Goal: Task Accomplishment & Management: Manage account settings

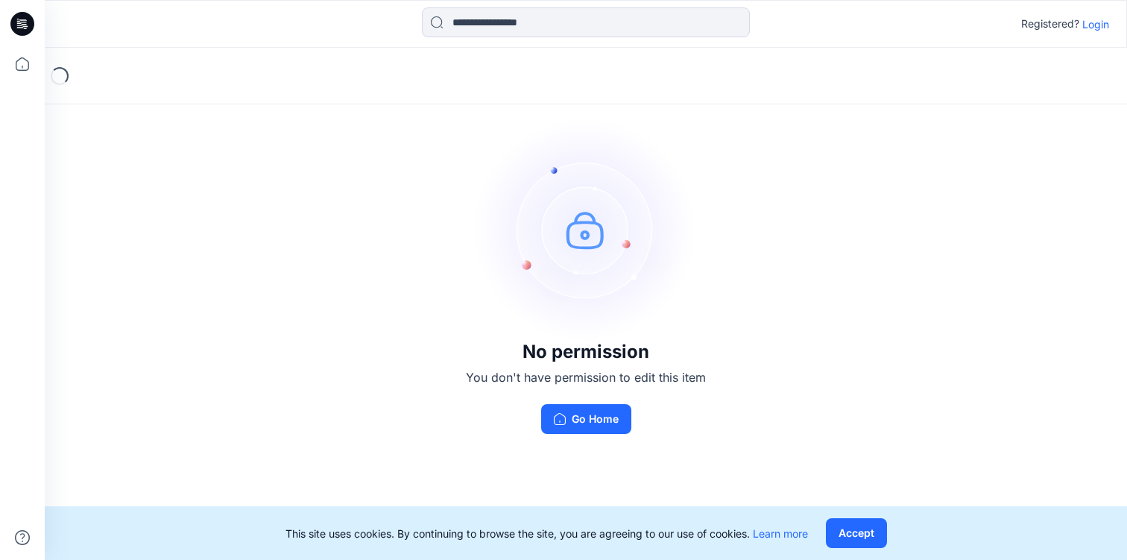
click at [1105, 28] on p "Login" at bounding box center [1096, 24] width 27 height 16
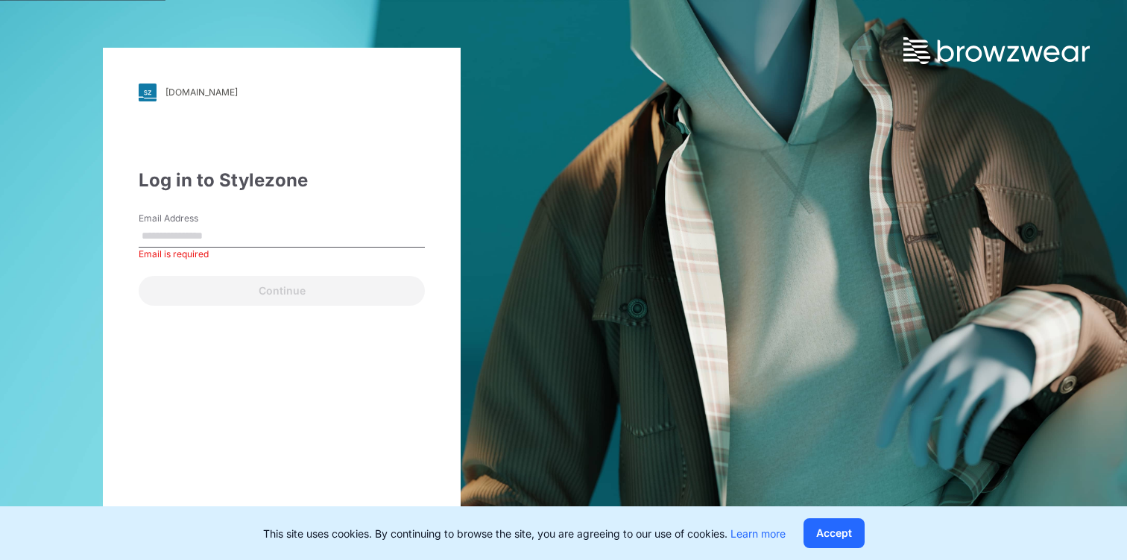
click at [268, 239] on input "Email Address" at bounding box center [282, 236] width 286 height 22
type input "**********"
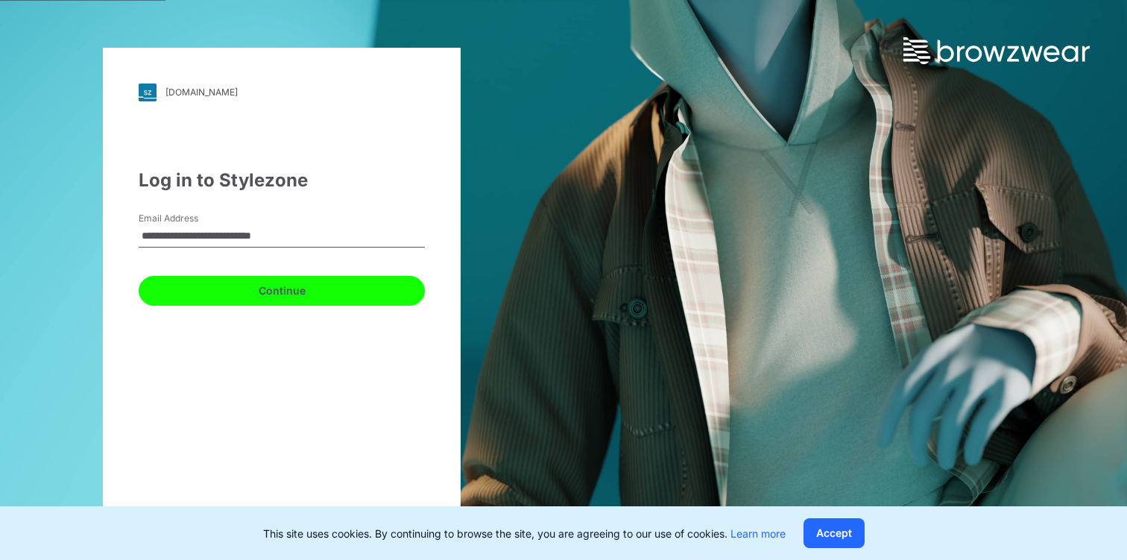
click at [286, 292] on button "Continue" at bounding box center [282, 291] width 286 height 30
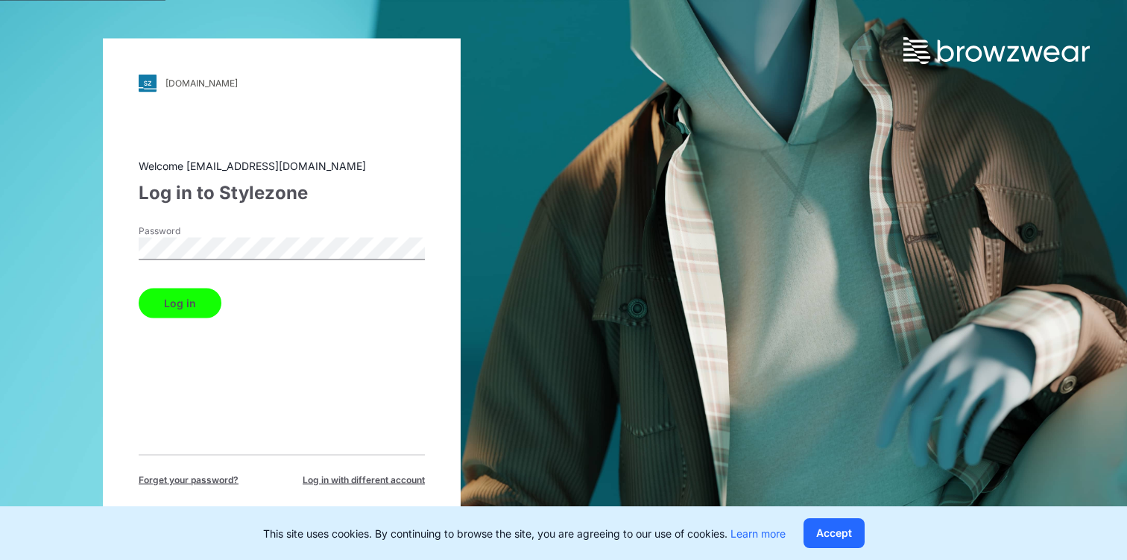
click at [194, 298] on button "Log in" at bounding box center [180, 303] width 83 height 30
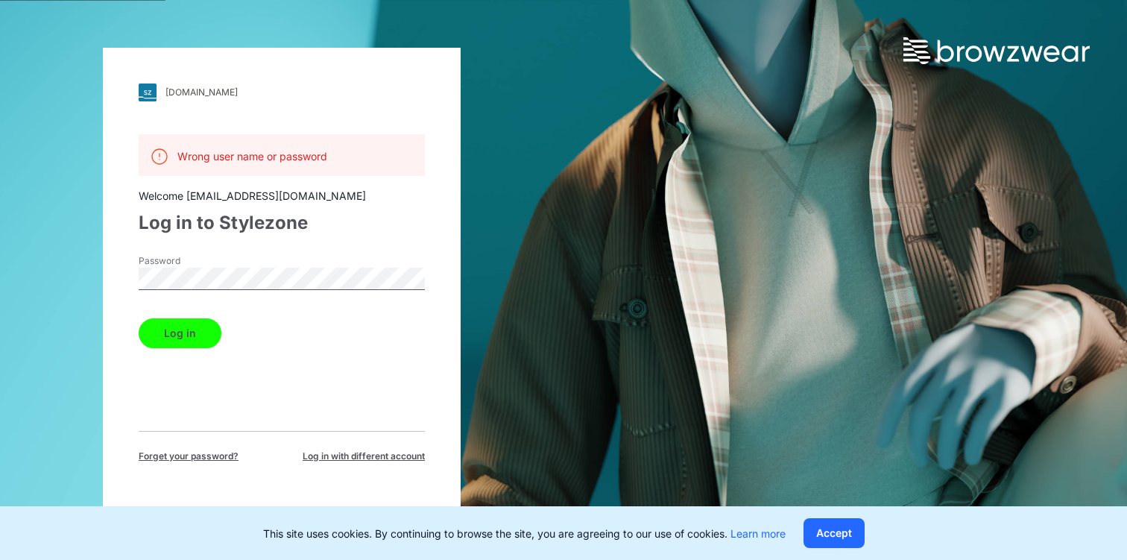
click at [207, 332] on button "Log in" at bounding box center [180, 333] width 83 height 30
click at [84, 271] on div "[DOMAIN_NAME] Loading... Wrong user name or password Welcome [EMAIL_ADDRESS][DO…" at bounding box center [282, 280] width 564 height 560
click at [139, 318] on button "Log in" at bounding box center [180, 333] width 83 height 30
click at [129, 271] on div "[DOMAIN_NAME] Loading... Wrong user name or password Welcome [EMAIL_ADDRESS][DO…" at bounding box center [282, 280] width 358 height 465
click at [116, 275] on div "[DOMAIN_NAME] Loading... Wrong user name or password Welcome [EMAIL_ADDRESS][DO…" at bounding box center [282, 280] width 358 height 465
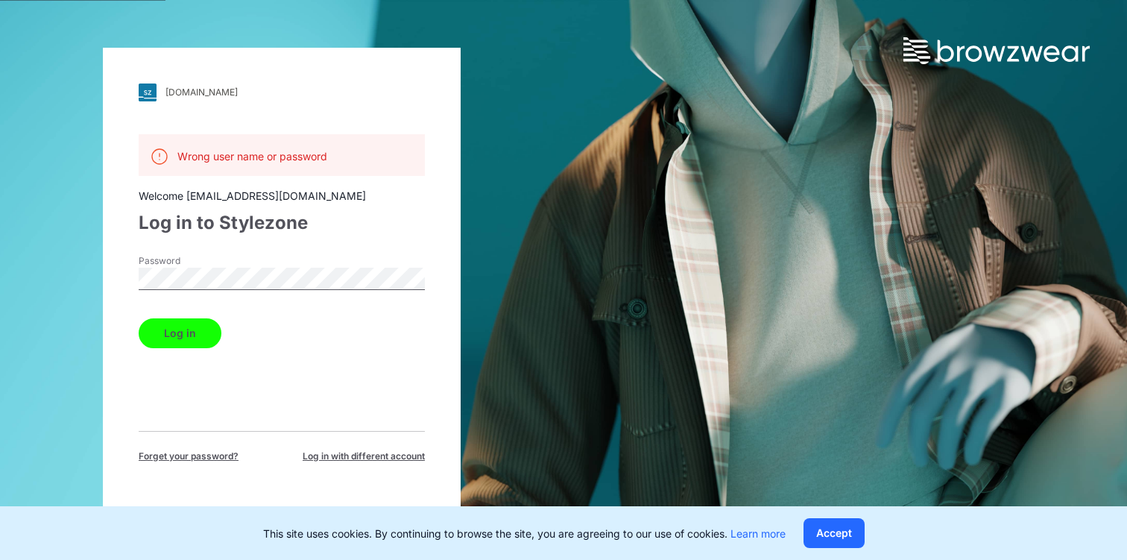
click at [139, 318] on button "Log in" at bounding box center [180, 333] width 83 height 30
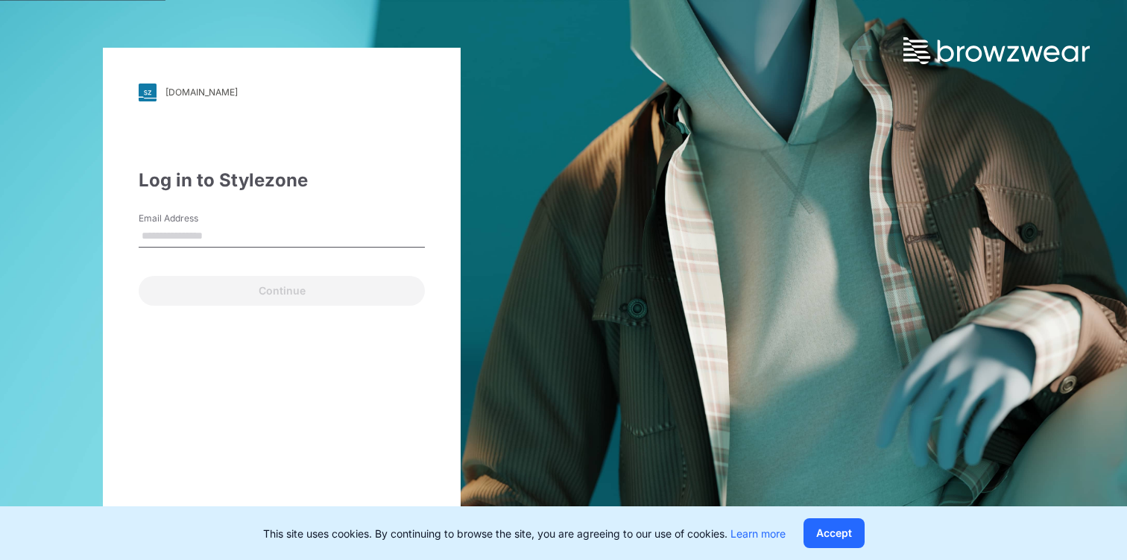
click at [266, 242] on input "Email Address" at bounding box center [282, 236] width 286 height 22
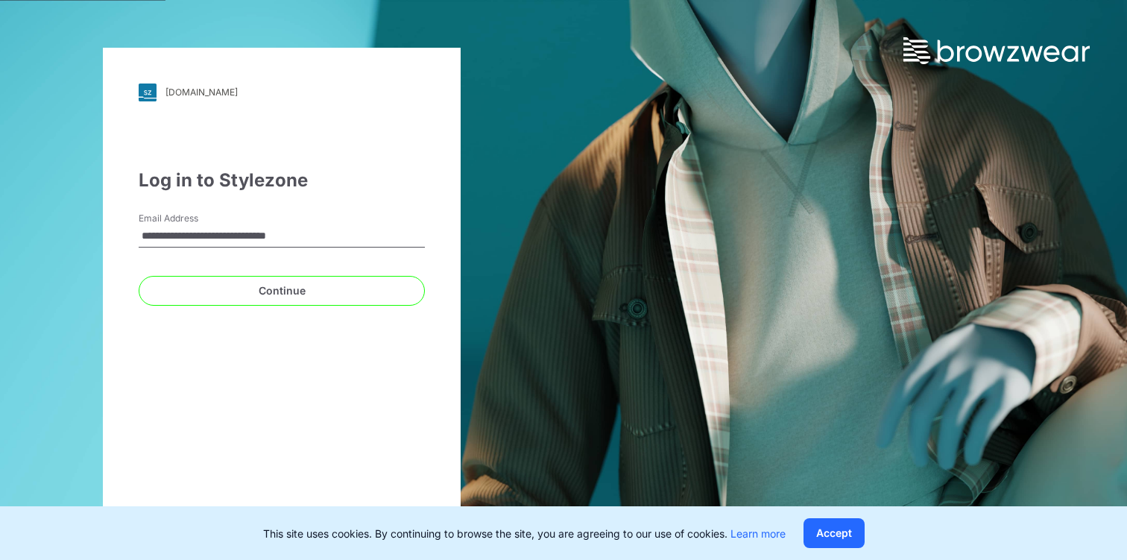
type input "**********"
click at [139, 276] on button "Continue" at bounding box center [282, 291] width 286 height 30
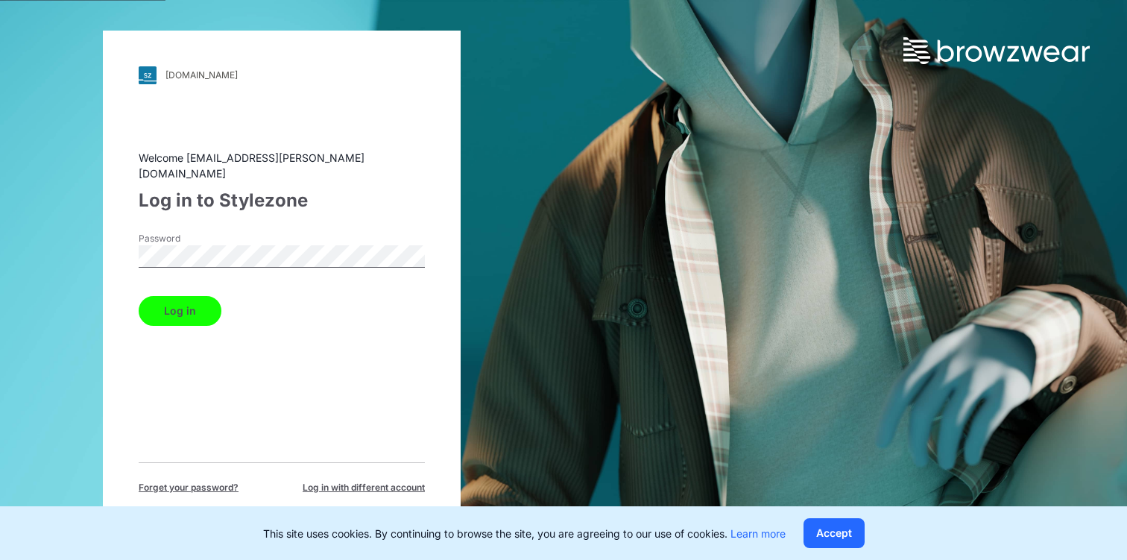
click at [193, 306] on button "Log in" at bounding box center [180, 311] width 83 height 30
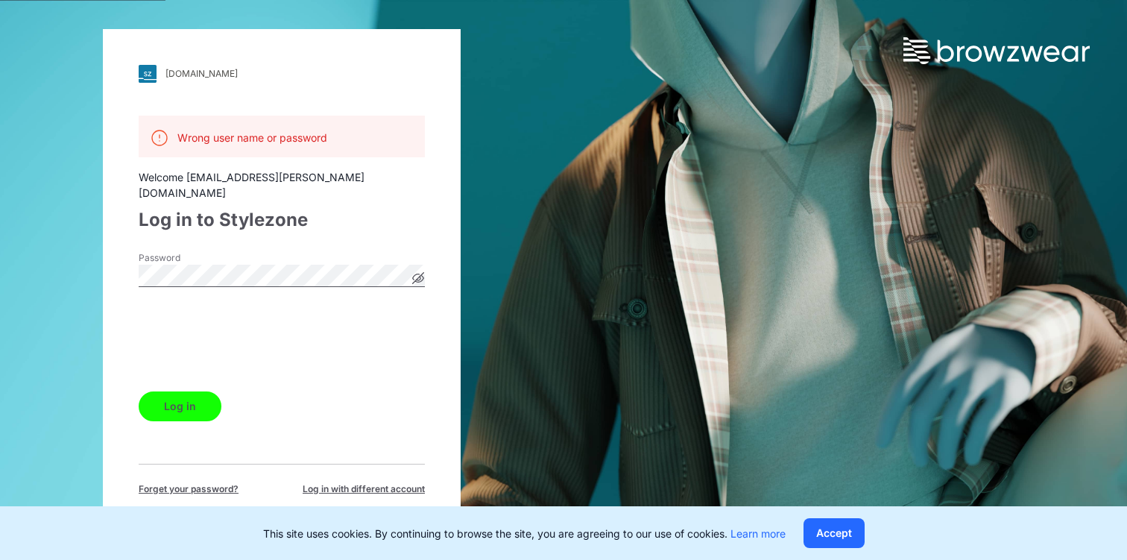
click at [418, 273] on icon at bounding box center [418, 277] width 11 height 11
click at [41, 265] on div "[DOMAIN_NAME] Loading... Wrong user name or password Welcome [EMAIL_ADDRESS][PE…" at bounding box center [282, 280] width 564 height 560
click at [139, 391] on button "Log in" at bounding box center [180, 406] width 83 height 30
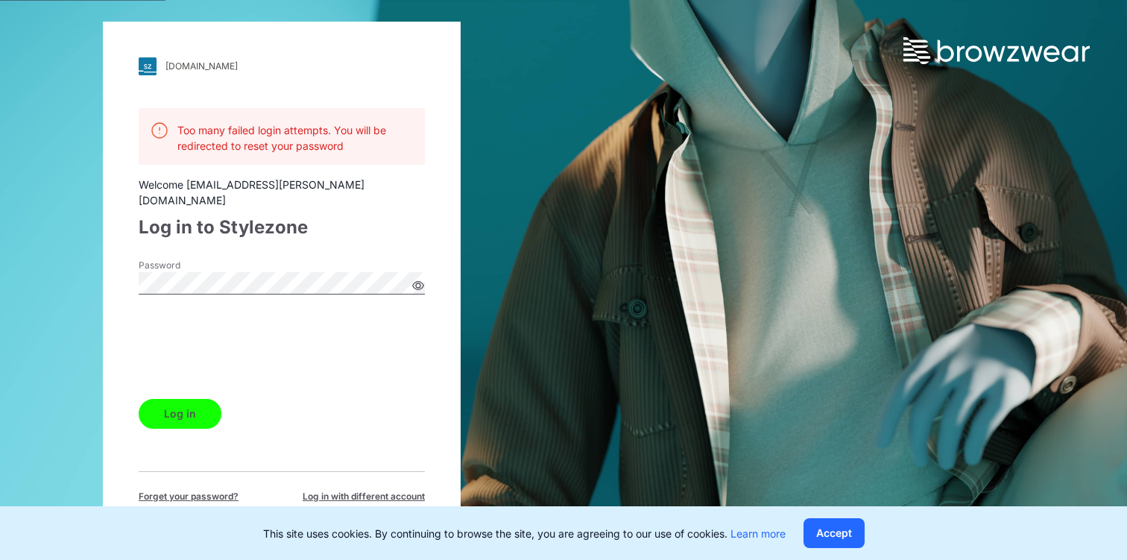
click at [116, 276] on div "[DOMAIN_NAME] Loading... Too many failed login attempts. You will be redirected…" at bounding box center [282, 280] width 358 height 517
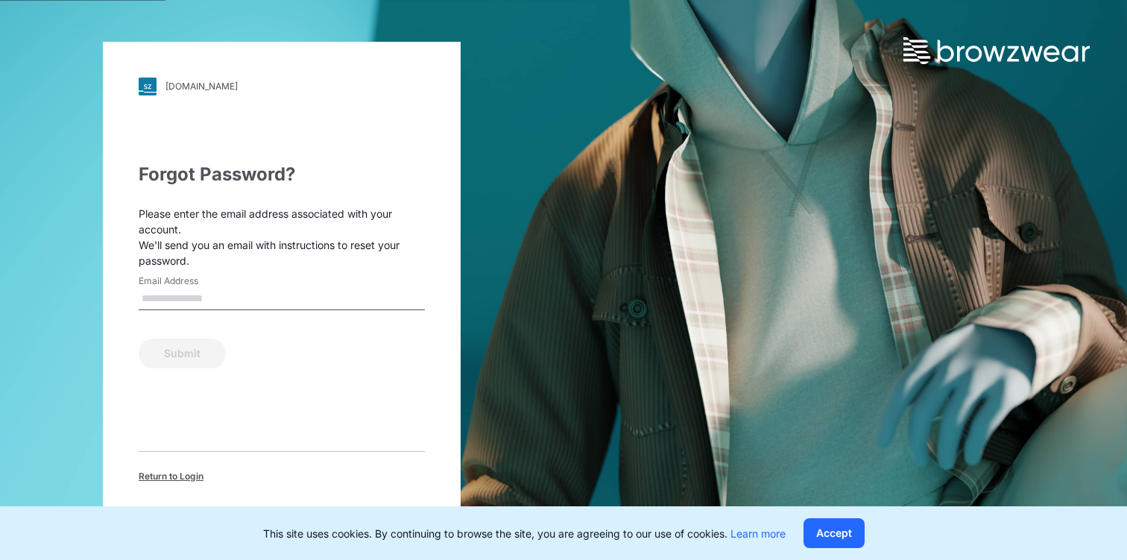
click at [161, 298] on input "Email Address" at bounding box center [282, 299] width 286 height 22
type input "**********"
click at [139, 339] on button "Submit" at bounding box center [182, 354] width 87 height 30
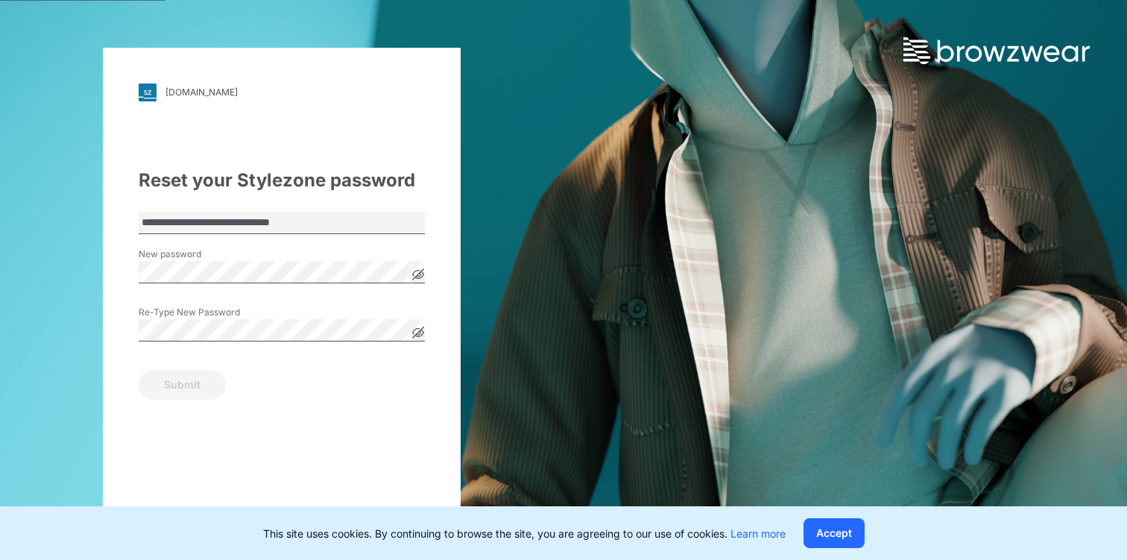
click at [419, 273] on icon at bounding box center [419, 274] width 4 height 4
click at [93, 266] on div "**********" at bounding box center [282, 280] width 564 height 560
click at [186, 386] on button "Submit" at bounding box center [182, 385] width 87 height 30
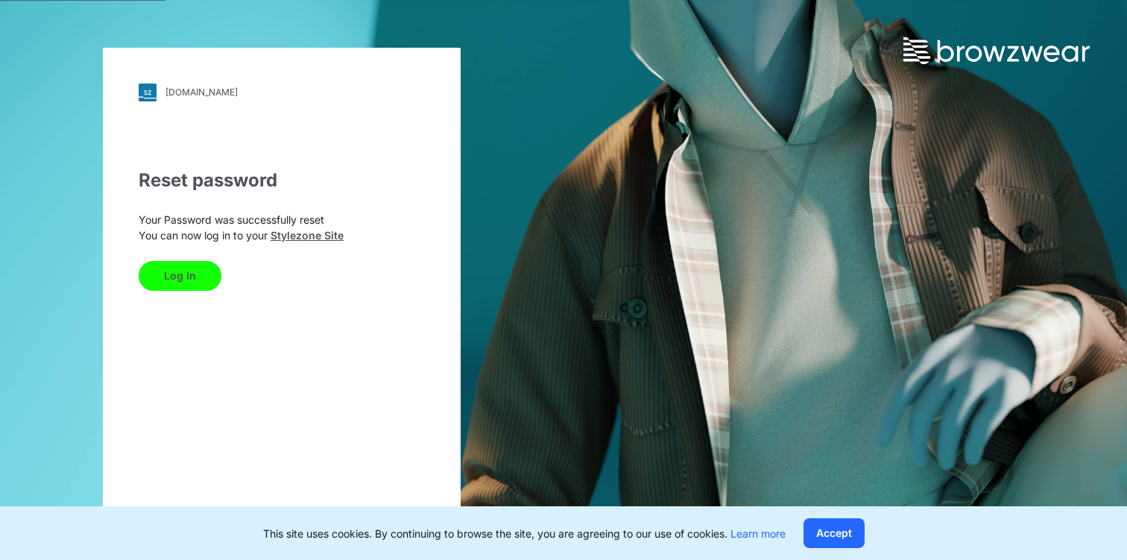
click at [183, 275] on button "Log In" at bounding box center [180, 276] width 83 height 30
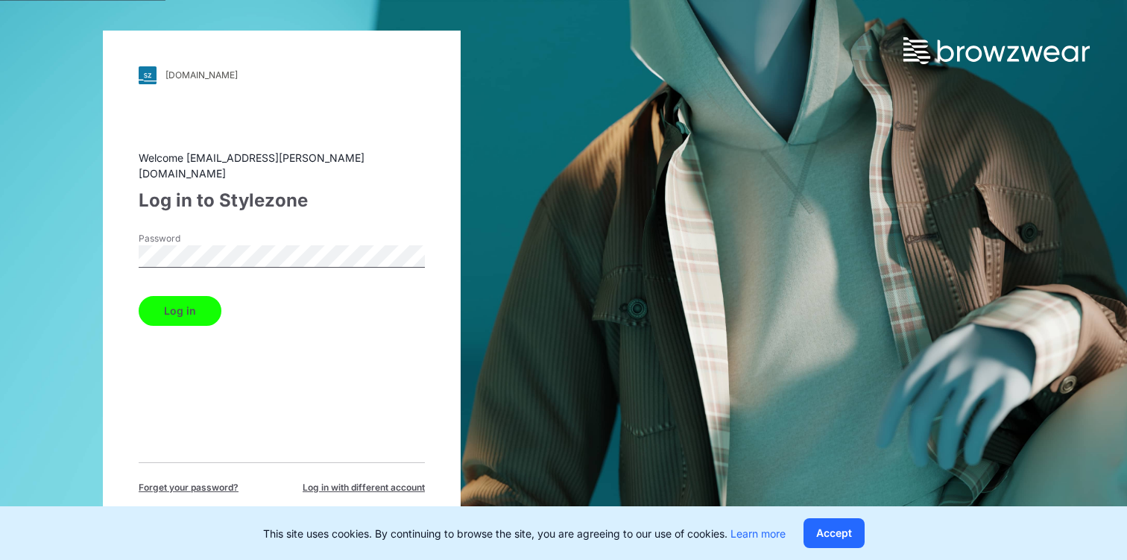
click at [202, 307] on button "Log in" at bounding box center [180, 311] width 83 height 30
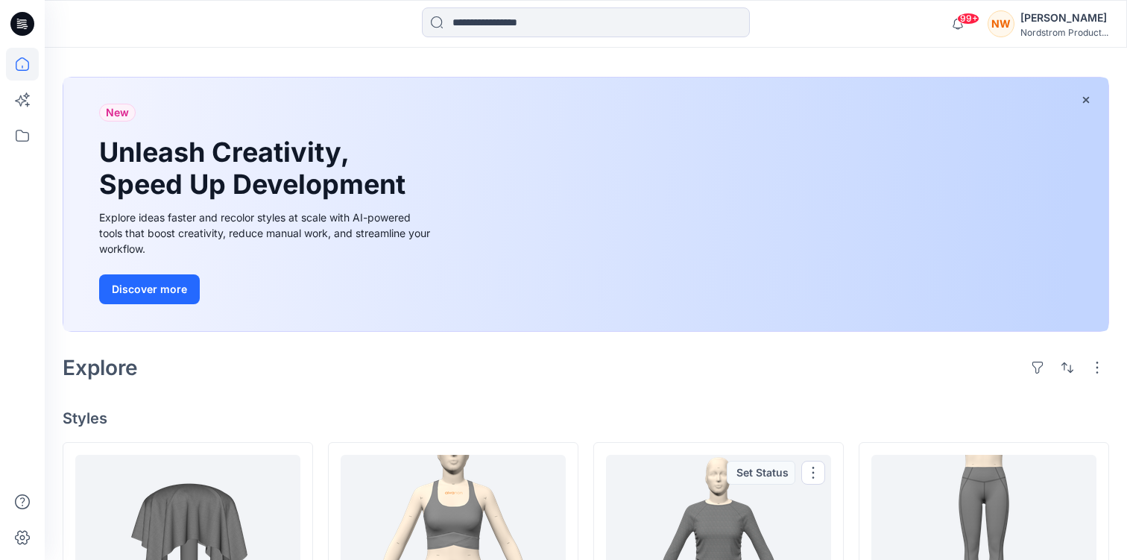
scroll to position [40, 0]
